Goal: Task Accomplishment & Management: Complete application form

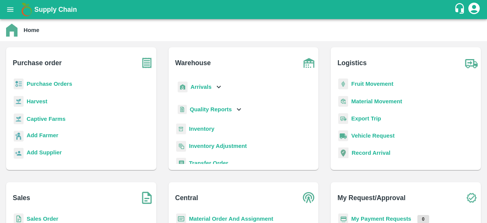
click at [56, 84] on b "Purchase Orders" at bounding box center [50, 84] width 46 height 6
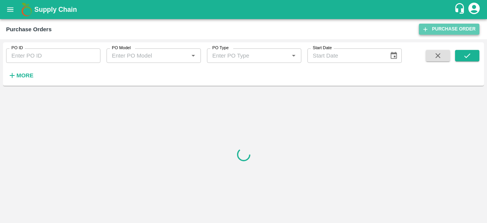
click at [451, 24] on link "Purchase Order" at bounding box center [449, 29] width 60 height 11
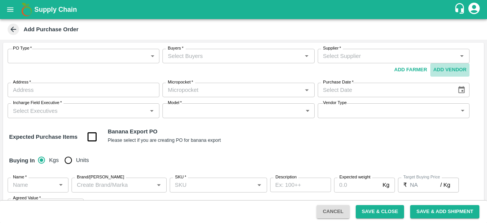
click at [444, 67] on button "Add Vendor" at bounding box center [449, 69] width 39 height 13
